Goal: Transaction & Acquisition: Obtain resource

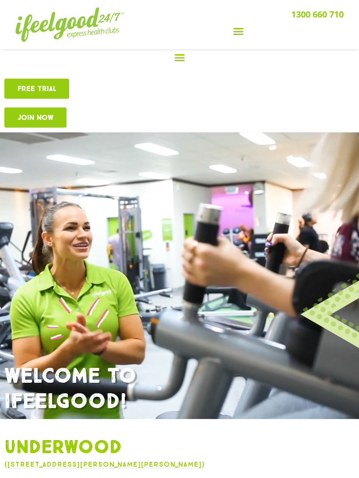
click at [181, 59] on icon "Menu Toggle" at bounding box center [179, 57] width 11 height 11
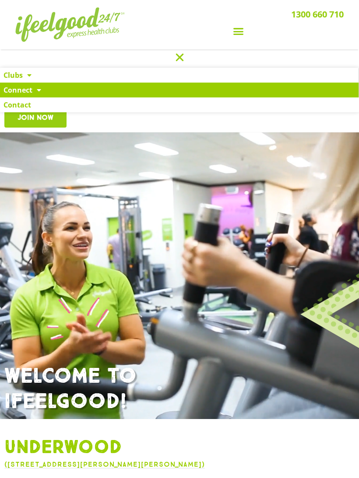
click at [31, 96] on link "Connect" at bounding box center [179, 90] width 358 height 15
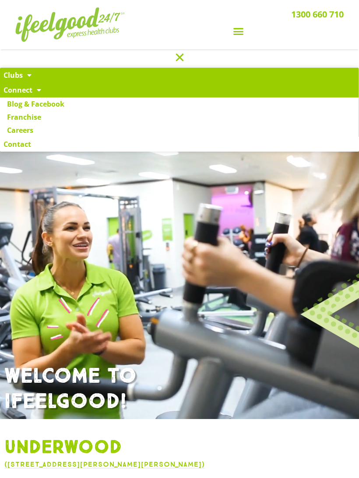
click at [58, 72] on link "Clubs" at bounding box center [179, 75] width 358 height 15
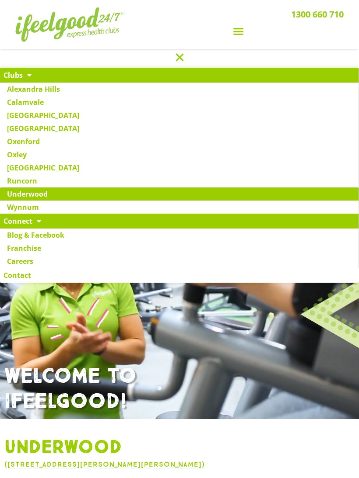
click at [238, 31] on icon "Menu Toggle" at bounding box center [238, 31] width 11 height 11
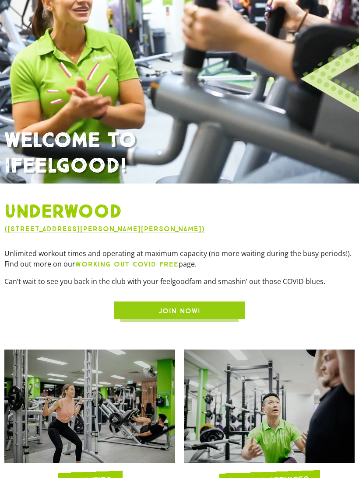
scroll to position [248, 0]
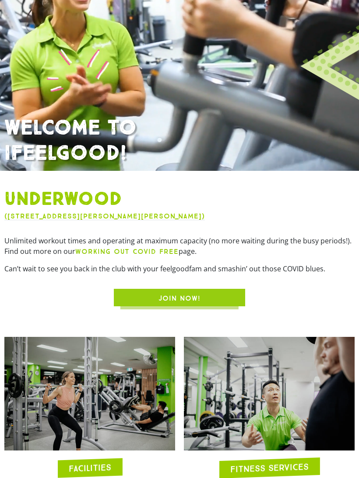
click at [216, 304] on span "JOIN NOW!" at bounding box center [179, 298] width 89 height 10
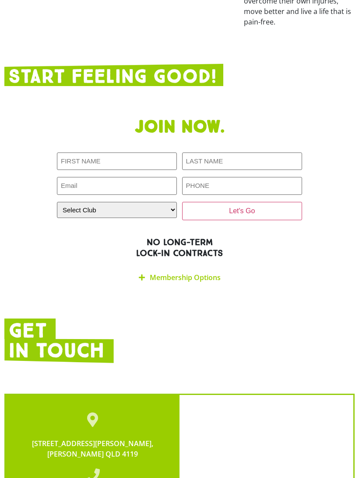
scroll to position [1829, 0]
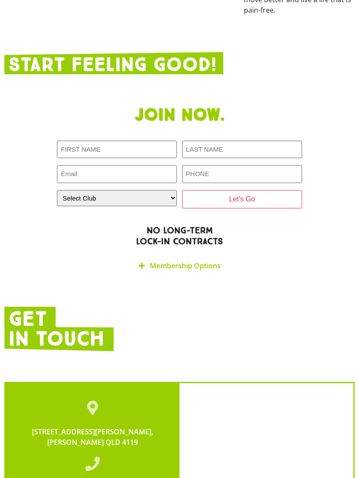
click at [214, 261] on link "Membership Options" at bounding box center [185, 266] width 71 height 10
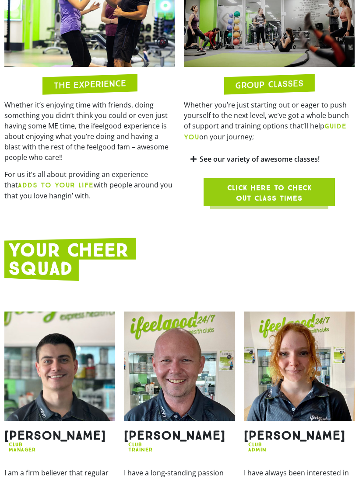
scroll to position [823, 0]
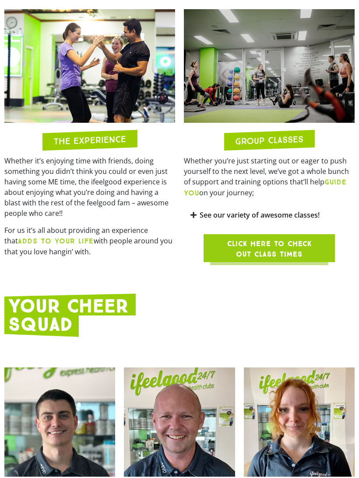
click at [328, 191] on b "GUIDE YOU" at bounding box center [265, 187] width 163 height 19
click at [300, 220] on link "See our variety of awesome classes!" at bounding box center [259, 215] width 120 height 10
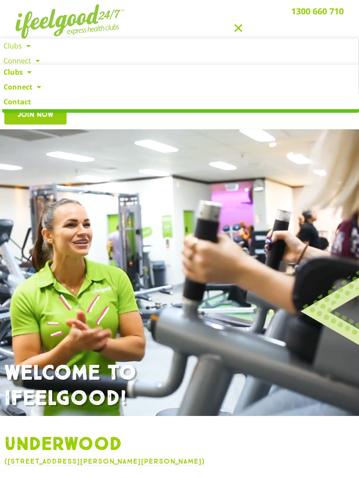
scroll to position [0, 0]
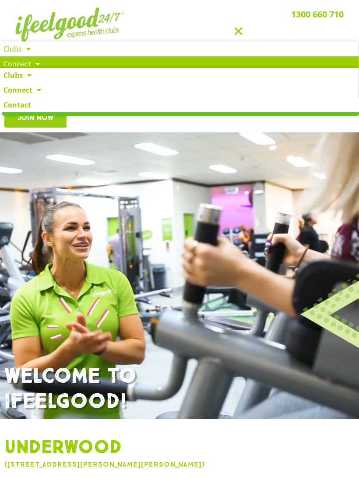
click at [43, 58] on link "Connect" at bounding box center [179, 63] width 358 height 15
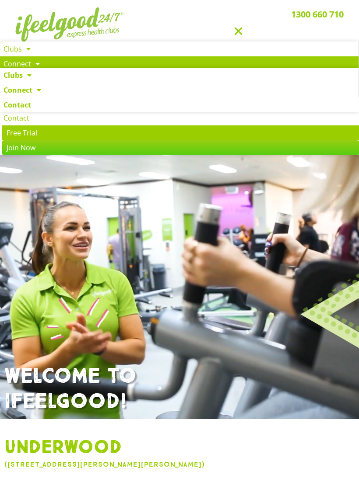
click at [203, 132] on link "Free Trial" at bounding box center [180, 133] width 356 height 15
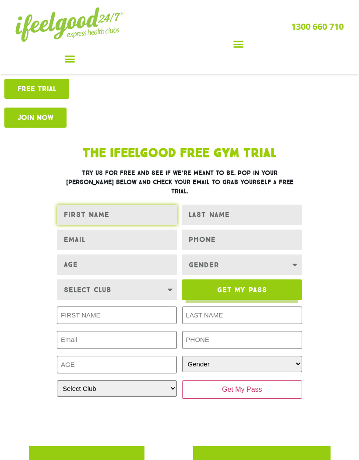
click at [150, 209] on input "FIRST NAME" at bounding box center [117, 215] width 120 height 21
type input "[PERSON_NAME]"
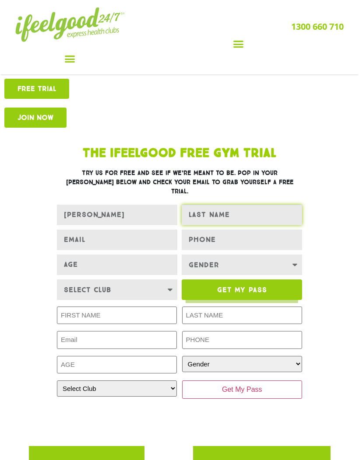
click at [264, 209] on input "LAST NAME" at bounding box center [241, 215] width 120 height 21
type input "[PERSON_NAME]"
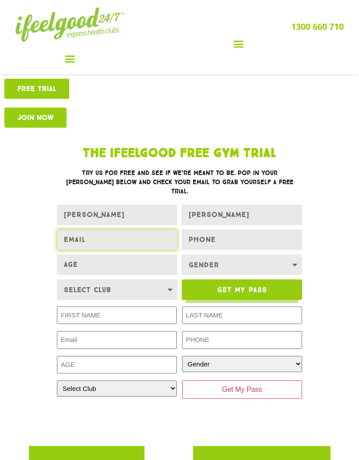
click at [79, 230] on input "EMAIL" at bounding box center [117, 240] width 120 height 21
type input "[EMAIL_ADDRESS][DOMAIN_NAME]"
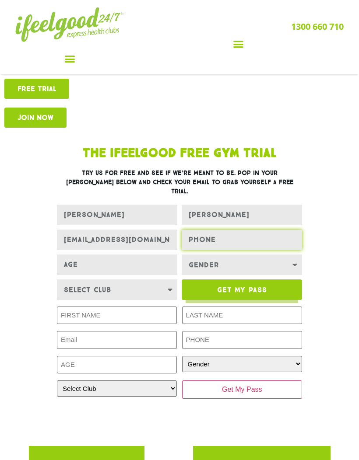
click at [270, 230] on input "PHONE" at bounding box center [241, 240] width 120 height 21
type input "0423968937"
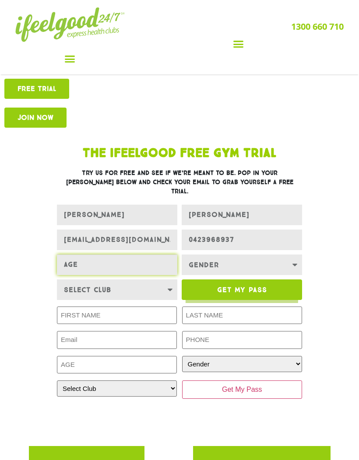
click at [73, 257] on input "Age" at bounding box center [117, 265] width 120 height 21
type input "34"
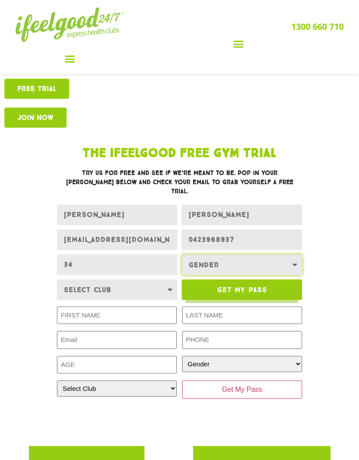
click at [276, 263] on select "Gender [DEMOGRAPHIC_DATA] [DEMOGRAPHIC_DATA]" at bounding box center [241, 265] width 120 height 21
select select "[DEMOGRAPHIC_DATA]"
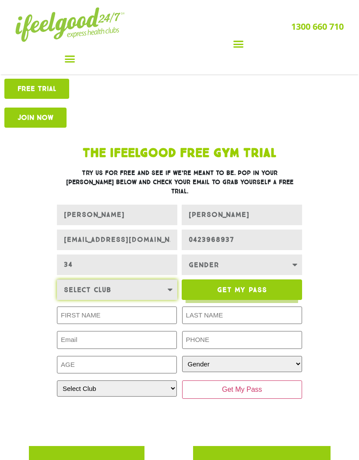
click at [93, 281] on select "Select Club [GEOGRAPHIC_DATA] [GEOGRAPHIC_DATA] [GEOGRAPHIC_DATA] [GEOGRAPHIC_D…" at bounding box center [117, 289] width 120 height 21
click at [90, 282] on select "Select Club [GEOGRAPHIC_DATA] [GEOGRAPHIC_DATA] [GEOGRAPHIC_DATA] [GEOGRAPHIC_D…" at bounding box center [117, 289] width 120 height 21
select select "Underwood"
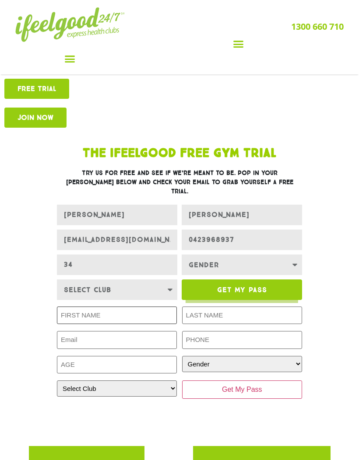
click at [86, 310] on input "First Name (Required)" at bounding box center [117, 316] width 120 height 18
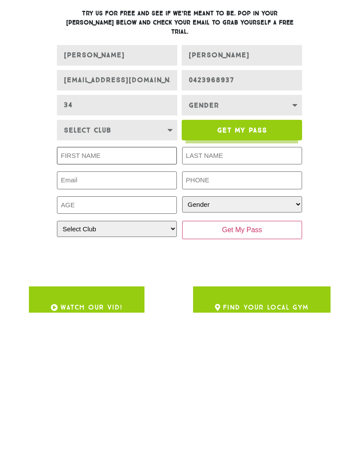
scroll to position [12, 0]
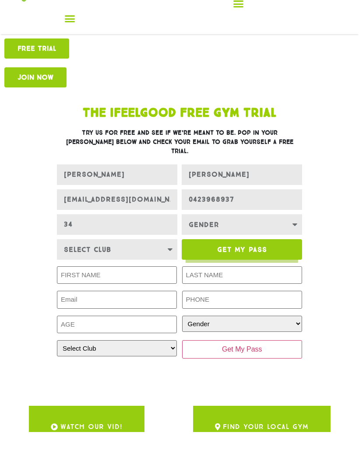
click at [282, 267] on button "Get My Pass" at bounding box center [241, 277] width 120 height 21
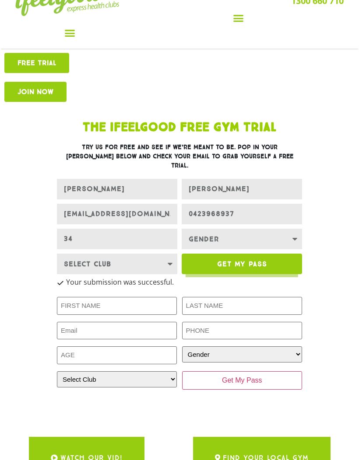
scroll to position [23, 0]
